Goal: Task Accomplishment & Management: Manage account settings

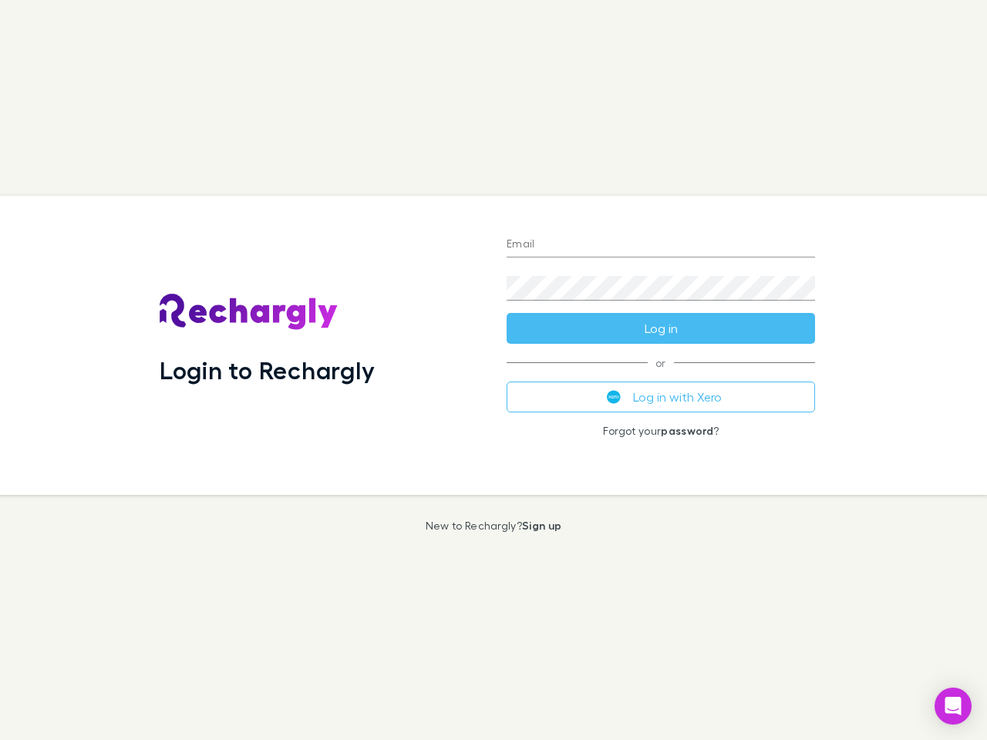
click at [493, 370] on div "Login to Rechargly" at bounding box center [320, 345] width 347 height 299
click at [661, 245] on input "Email" at bounding box center [661, 245] width 308 height 25
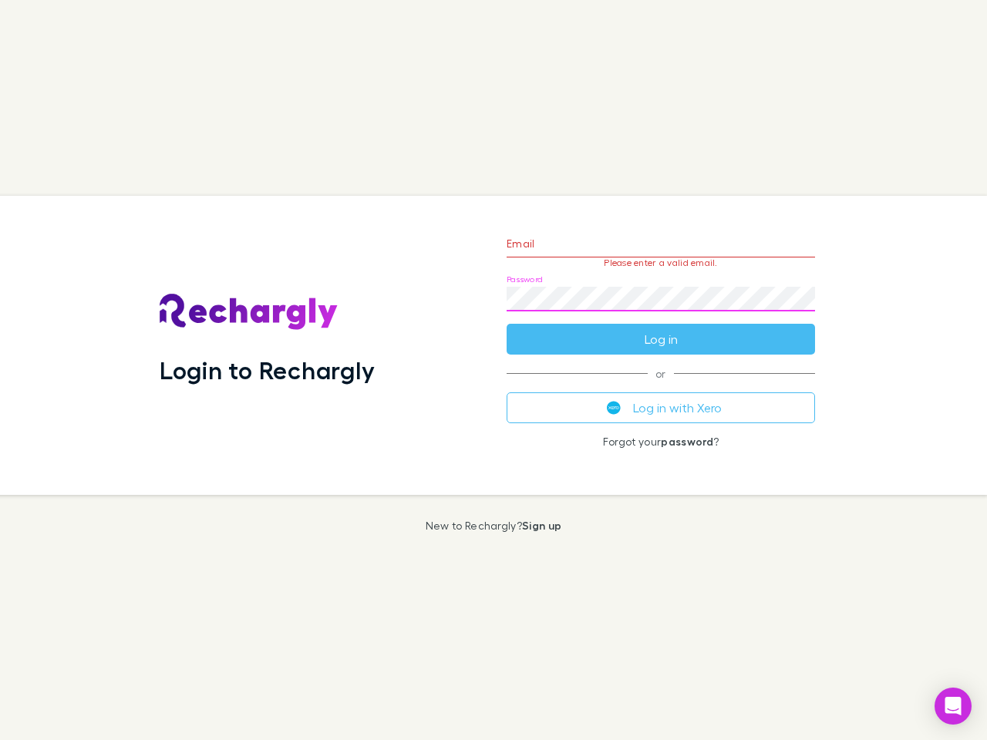
click at [661, 328] on form "Email Please enter a valid email. Password Log in" at bounding box center [661, 287] width 308 height 134
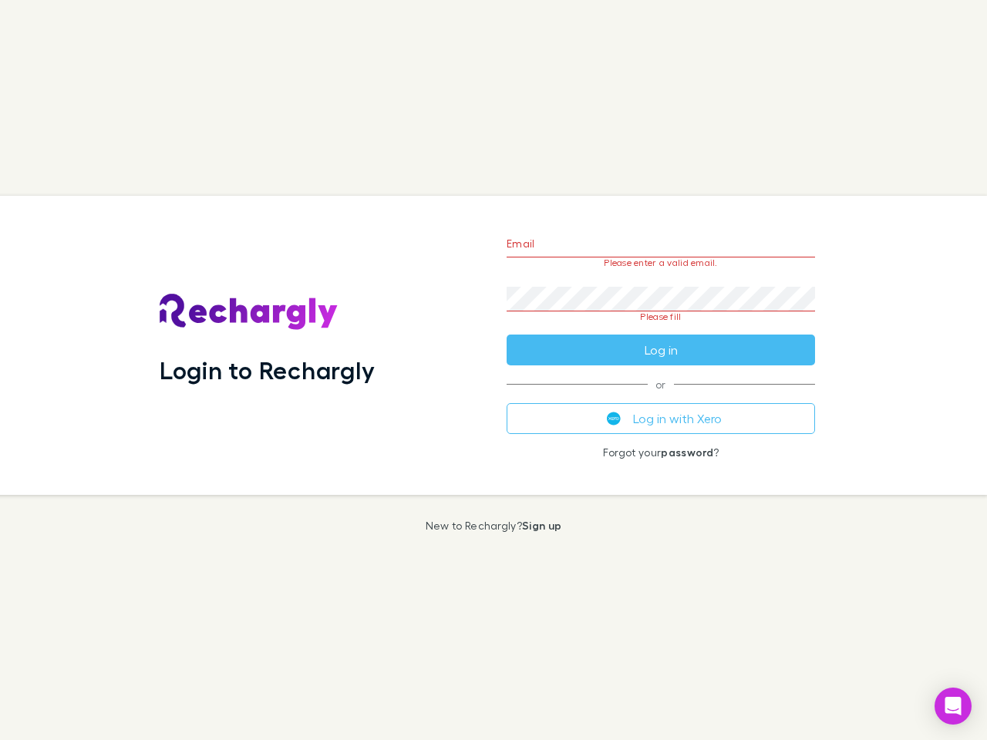
click at [661, 397] on div "Email Please enter a valid email. Password Please fill Log in or Log in with Xe…" at bounding box center [660, 345] width 333 height 299
click at [953, 706] on icon "Open Intercom Messenger" at bounding box center [953, 706] width 16 height 19
